Goal: Transaction & Acquisition: Purchase product/service

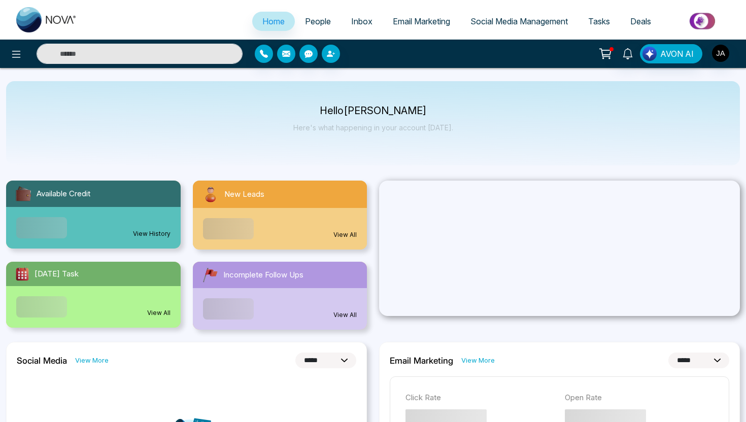
select select "*"
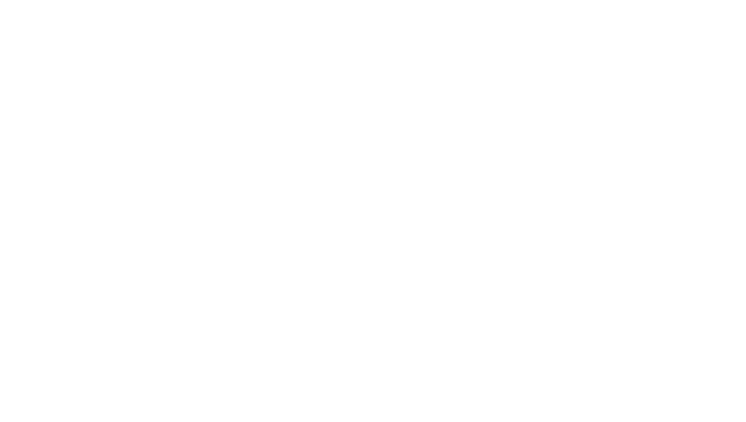
select select "*"
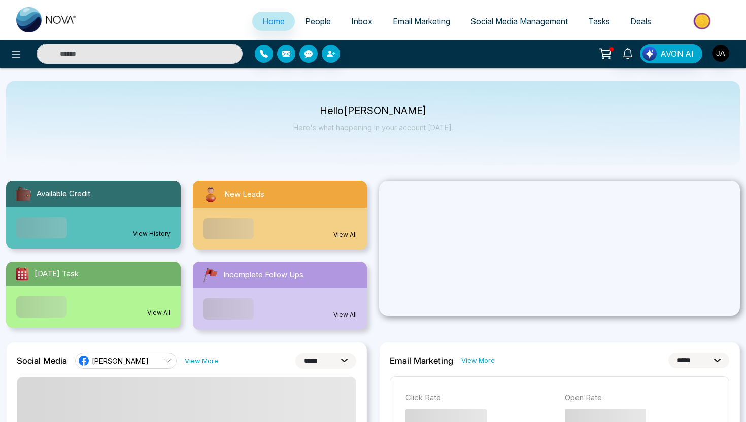
click at [696, 21] on img at bounding box center [704, 21] width 74 height 23
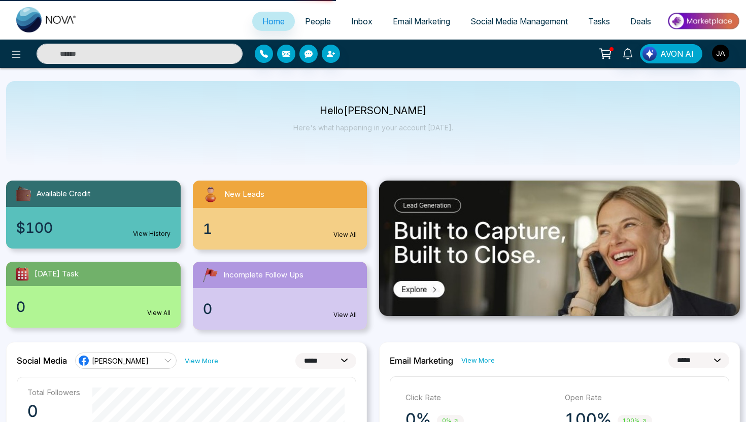
click at [701, 21] on img at bounding box center [704, 21] width 74 height 23
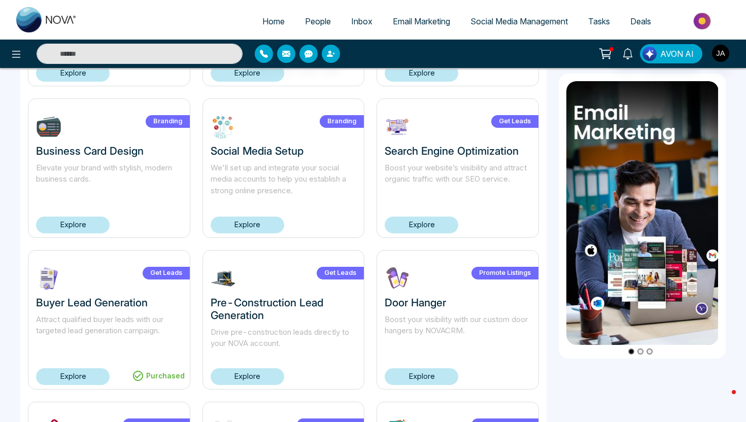
scroll to position [341, 0]
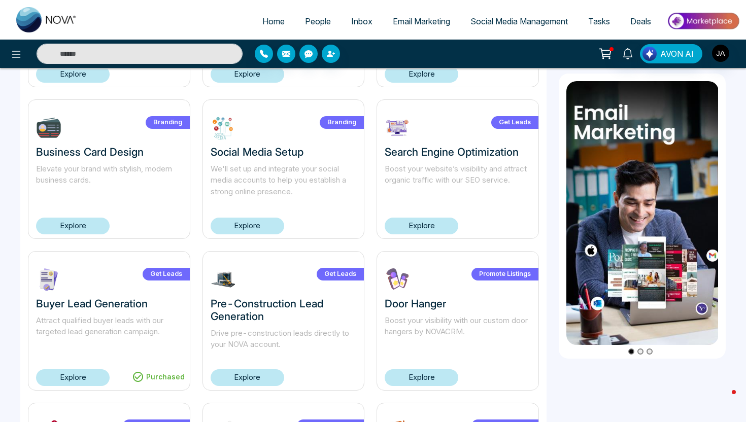
click at [233, 220] on link "Explore" at bounding box center [248, 226] width 74 height 17
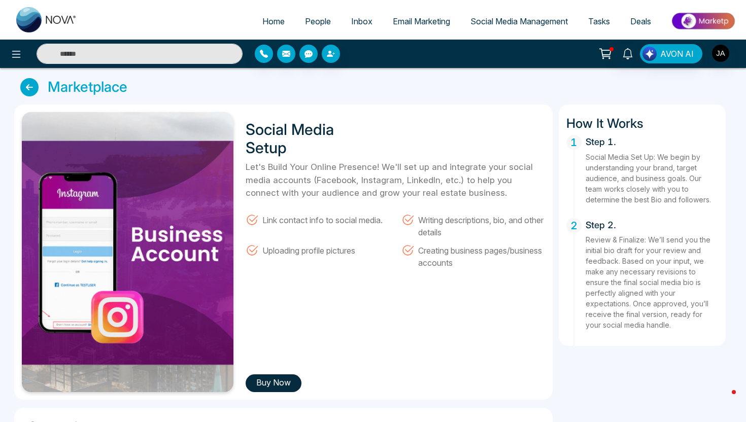
scroll to position [51, 0]
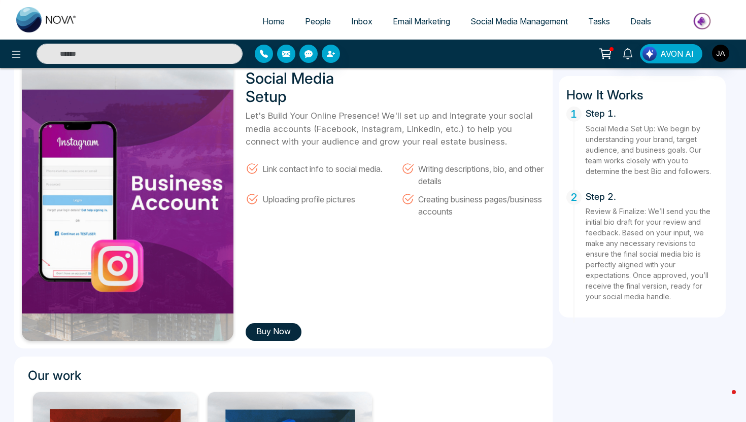
click at [277, 331] on button "Buy Now" at bounding box center [274, 332] width 56 height 18
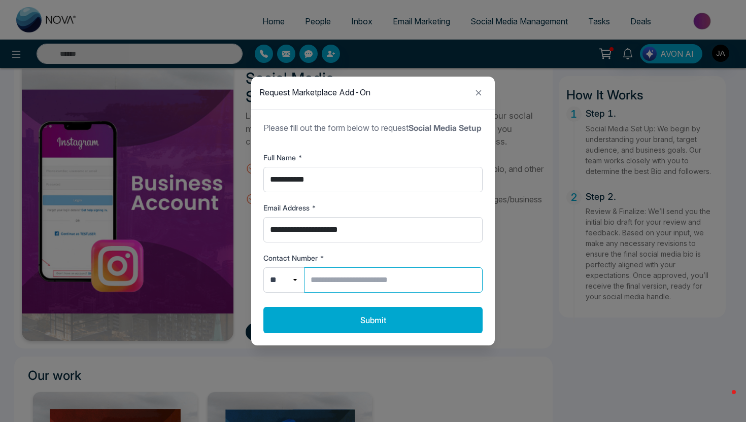
click at [346, 291] on input "Contact Number *" at bounding box center [393, 280] width 179 height 25
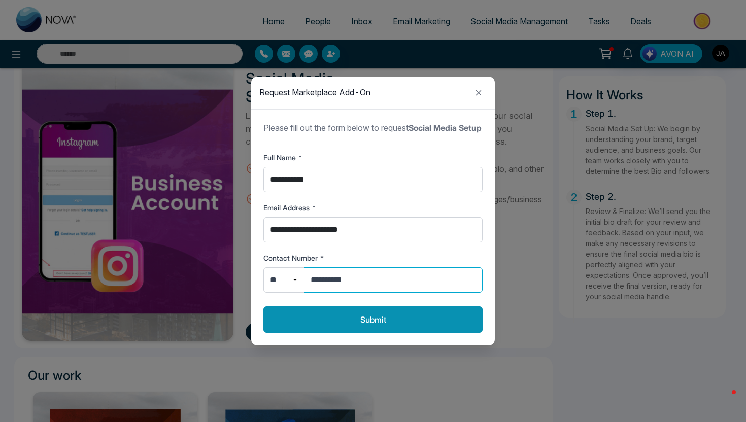
type input "**********"
click at [352, 333] on button "Submit" at bounding box center [372, 320] width 219 height 26
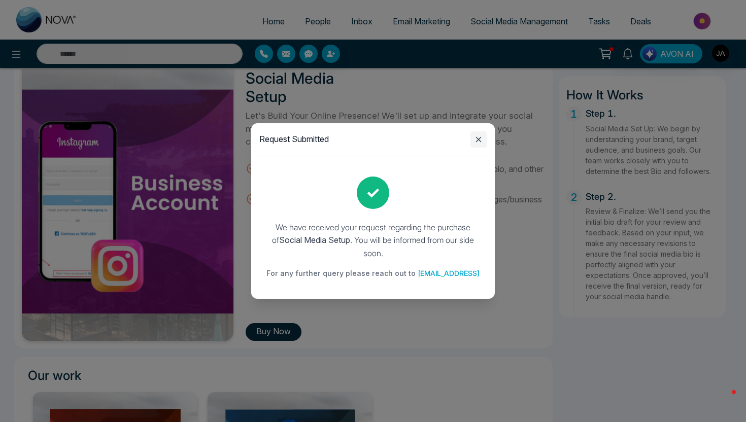
click at [477, 142] on icon "Close modal" at bounding box center [479, 140] width 6 height 6
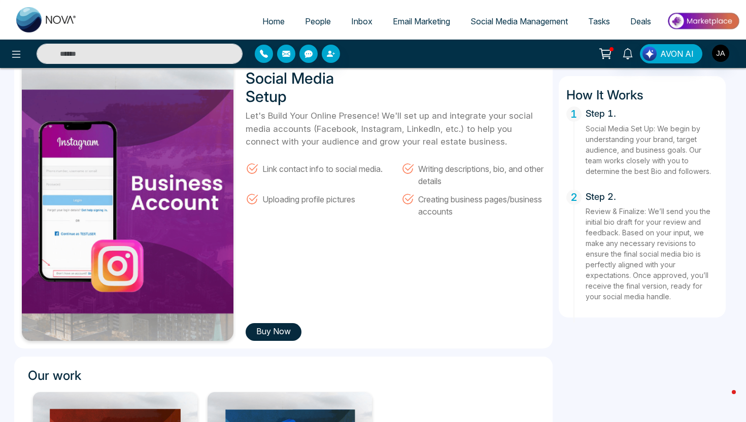
click at [292, 329] on button "Buy Now" at bounding box center [274, 332] width 56 height 18
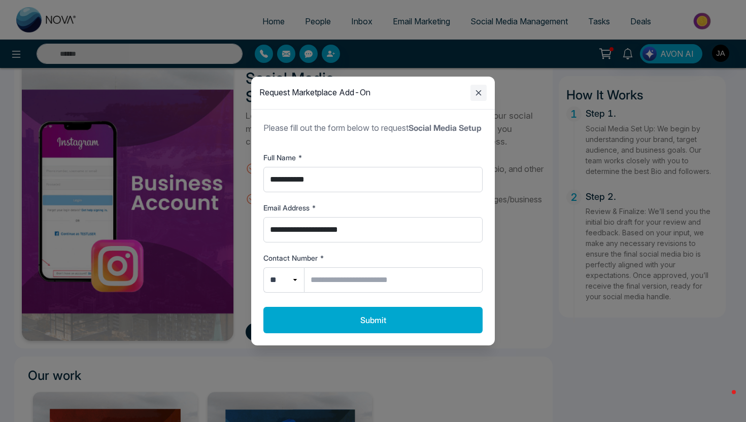
click at [484, 87] on icon "Close modal" at bounding box center [479, 93] width 12 height 12
